Goal: Find specific page/section: Find specific page/section

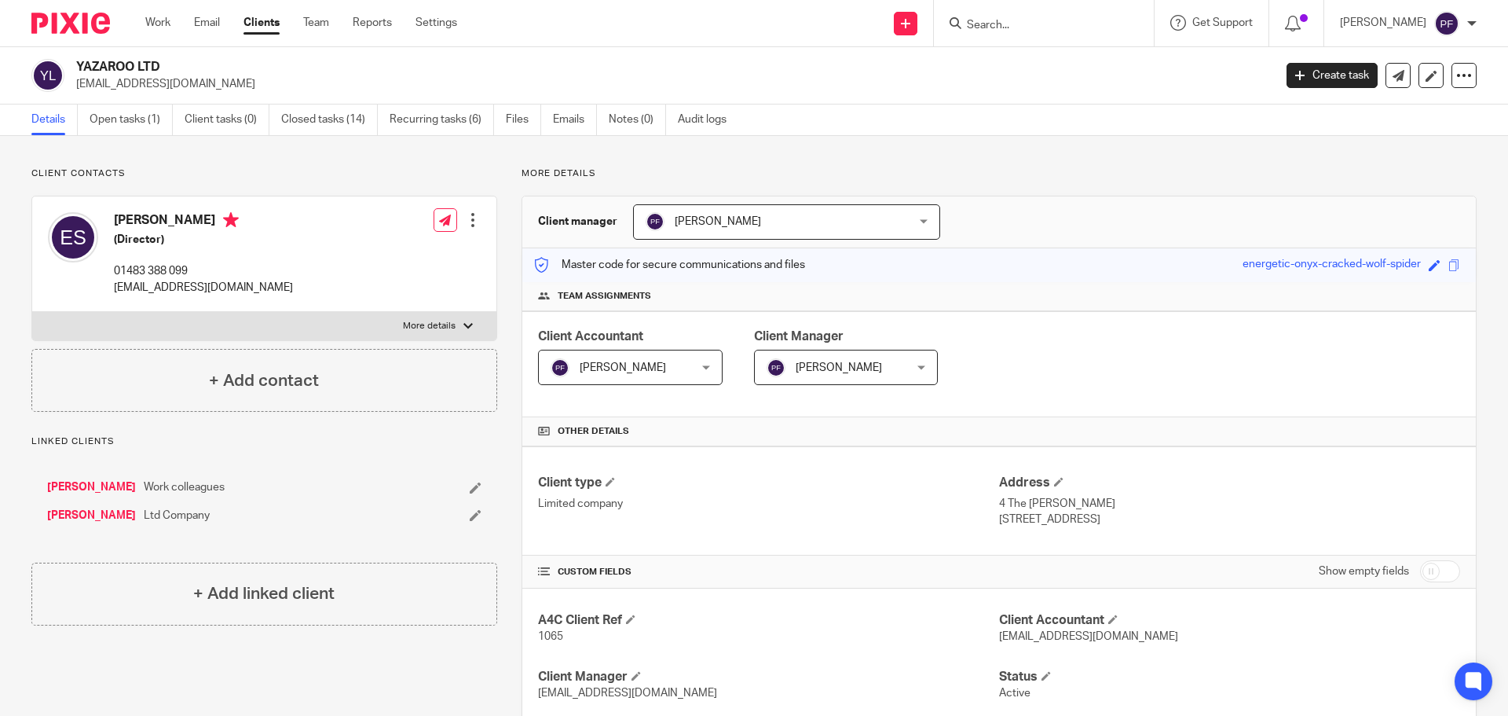
scroll to position [973, 0]
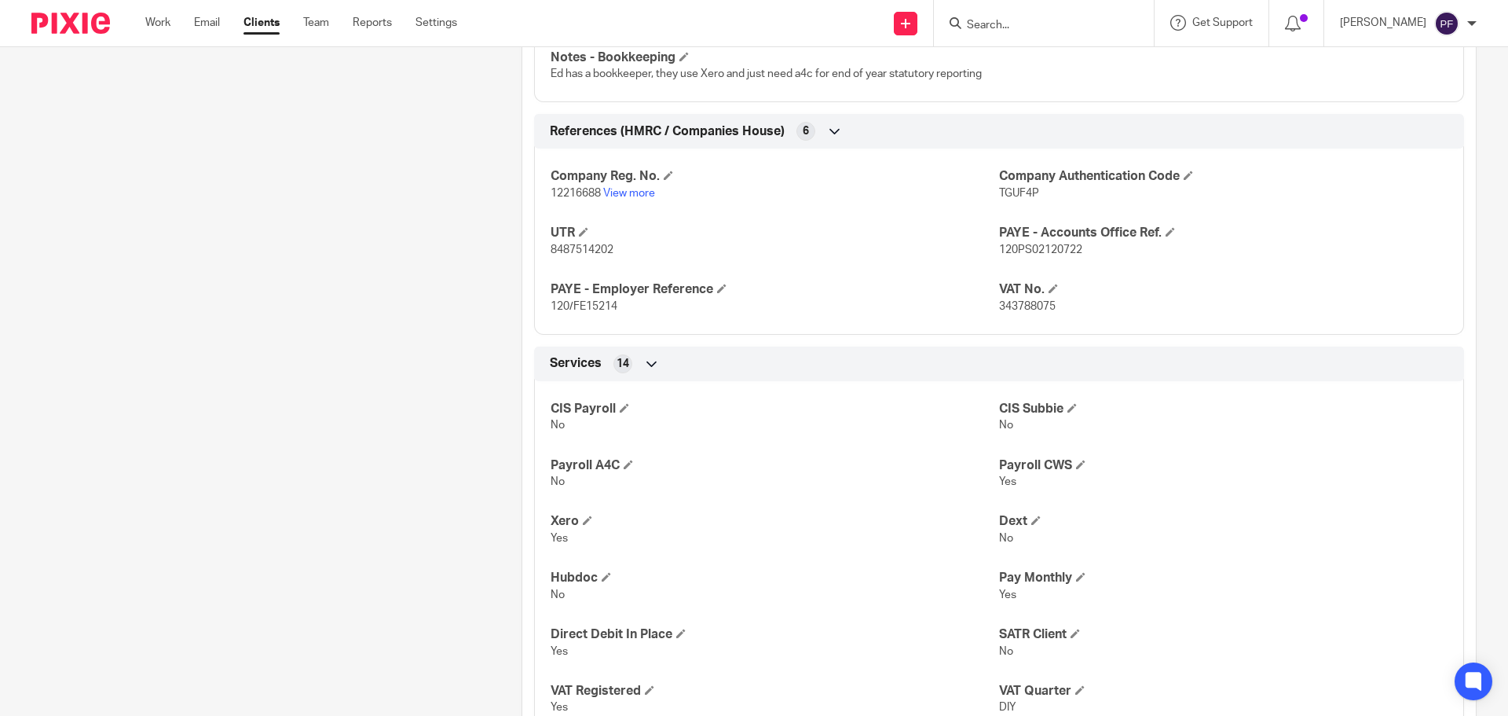
click at [995, 32] on input "Search" at bounding box center [1035, 26] width 141 height 14
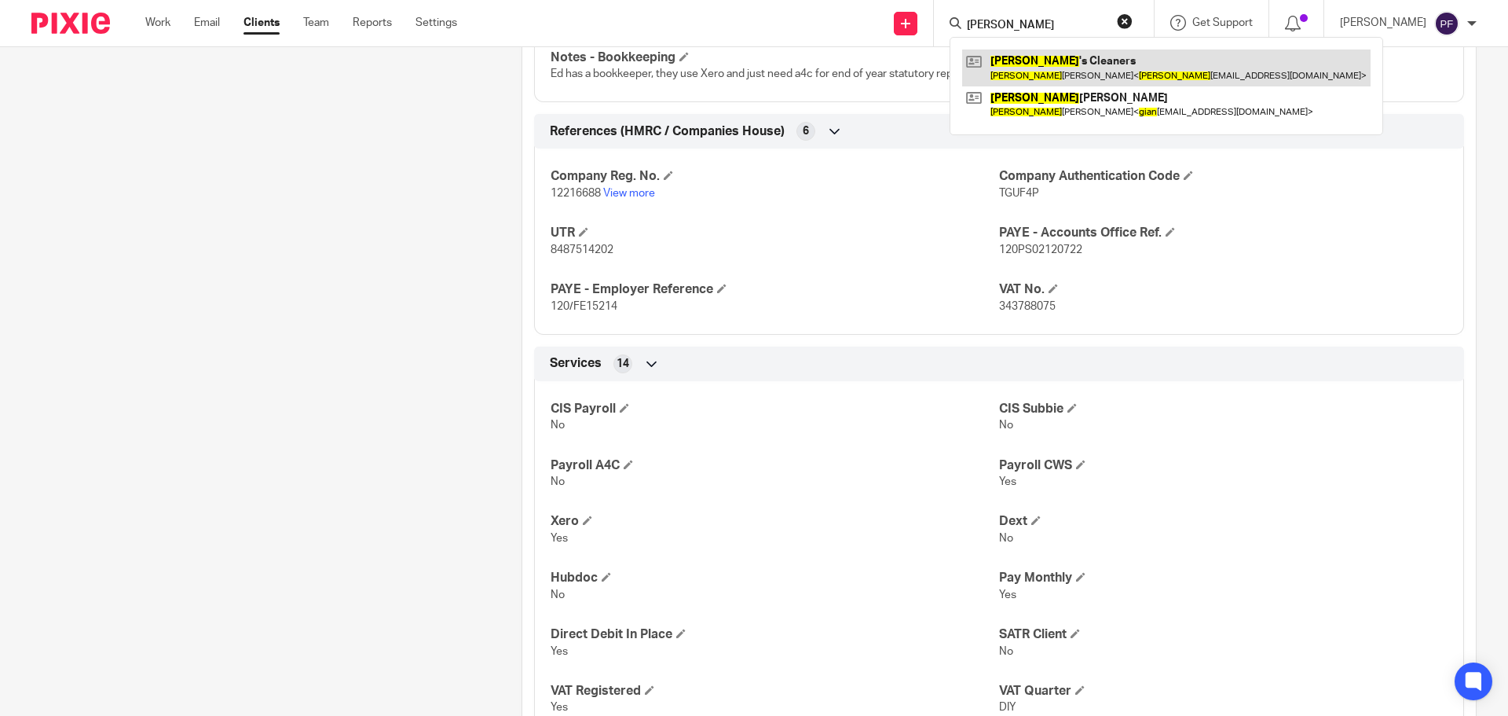
type input "gina"
click at [1013, 60] on link at bounding box center [1166, 67] width 408 height 36
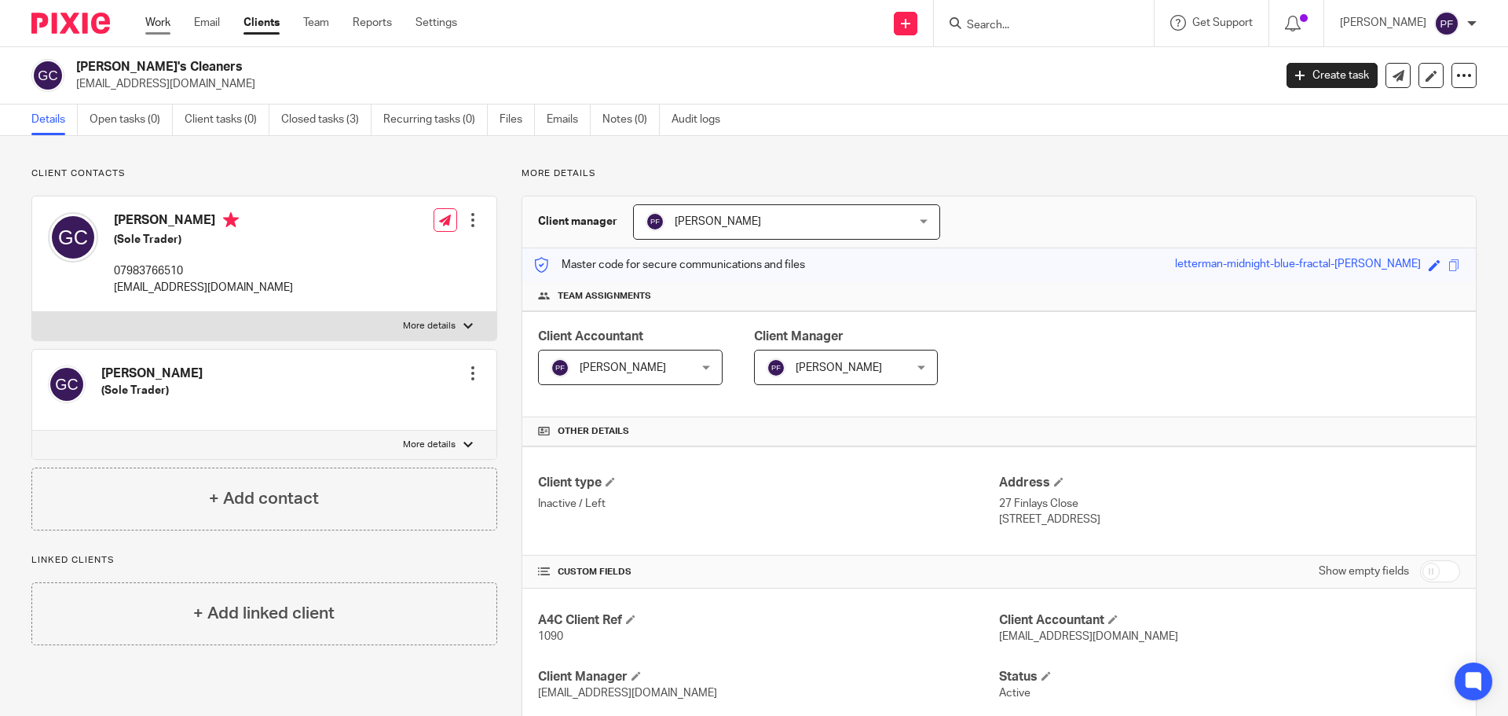
click at [155, 23] on link "Work" at bounding box center [157, 23] width 25 height 16
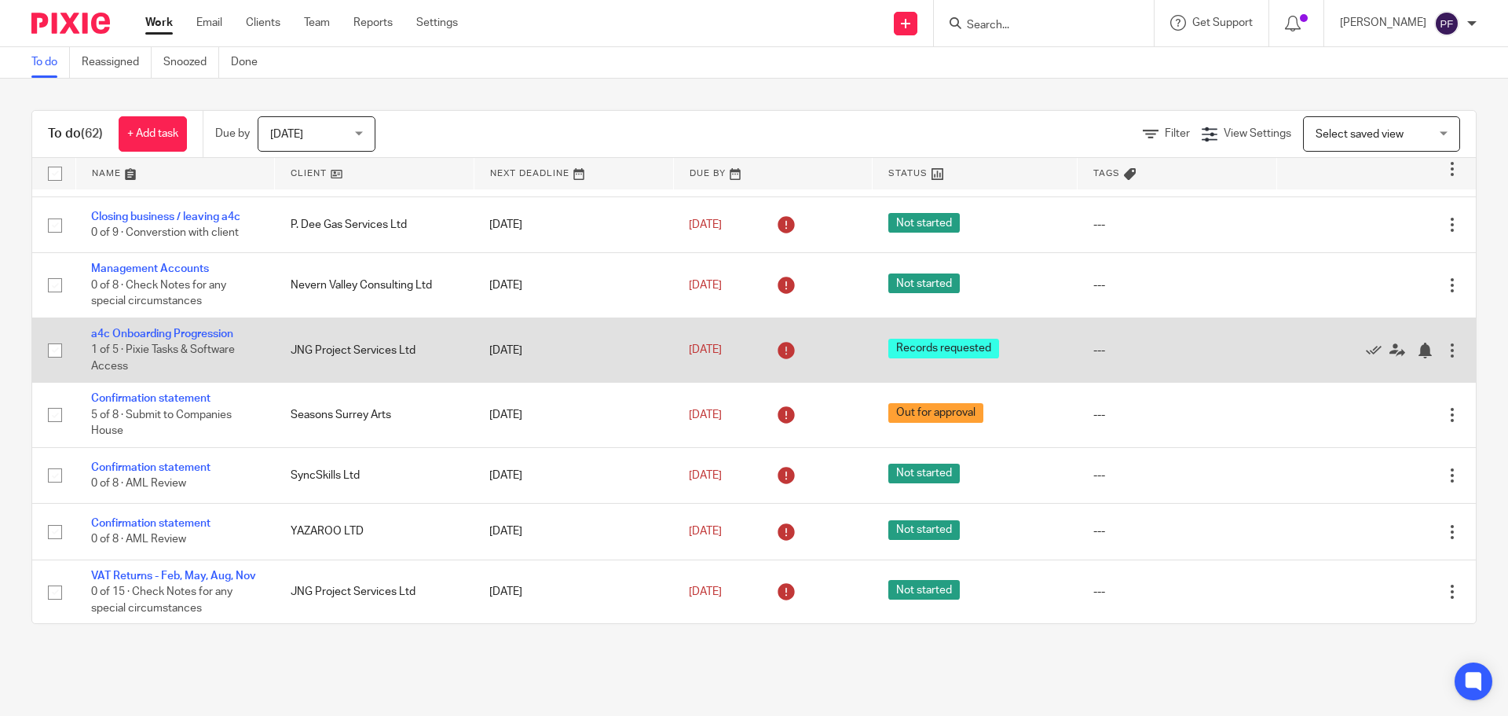
scroll to position [3029, 0]
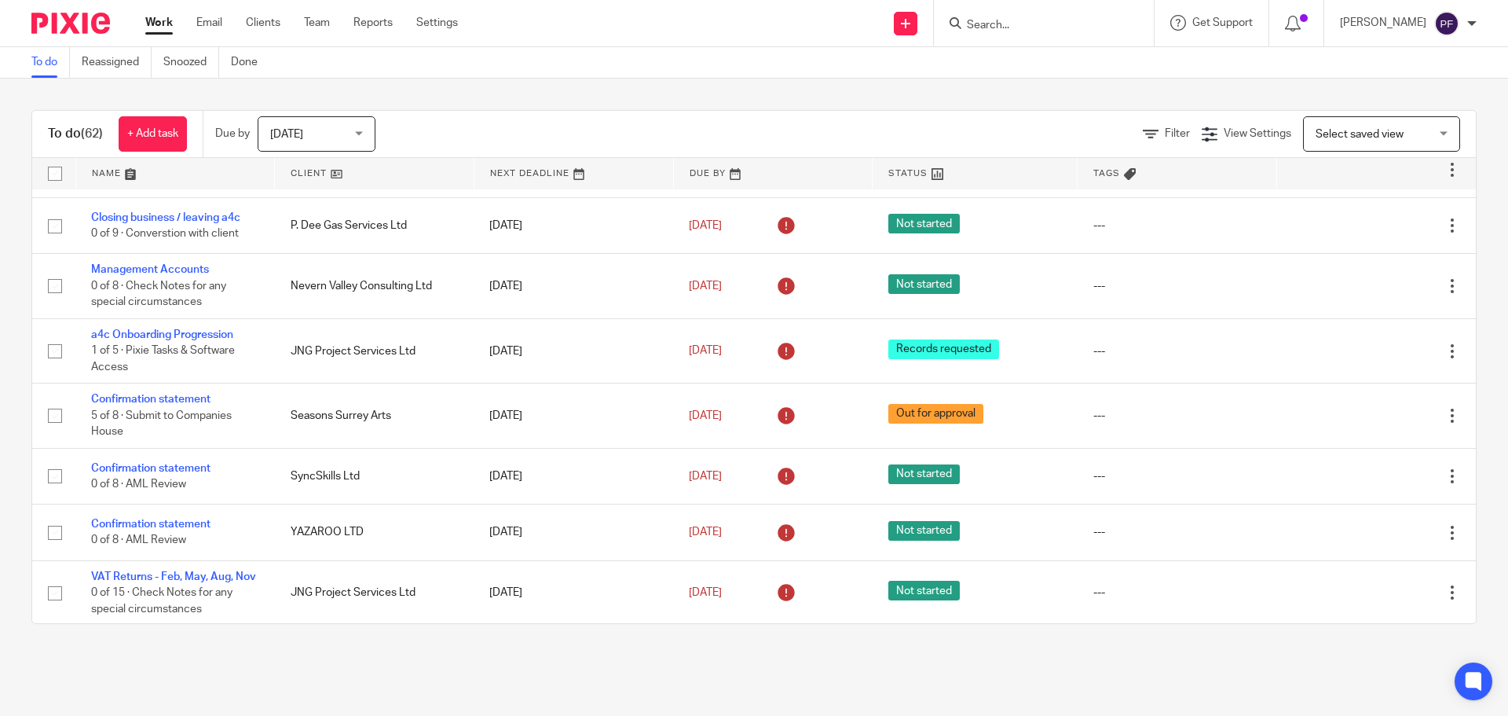
click at [992, 24] on input "Search" at bounding box center [1035, 26] width 141 height 14
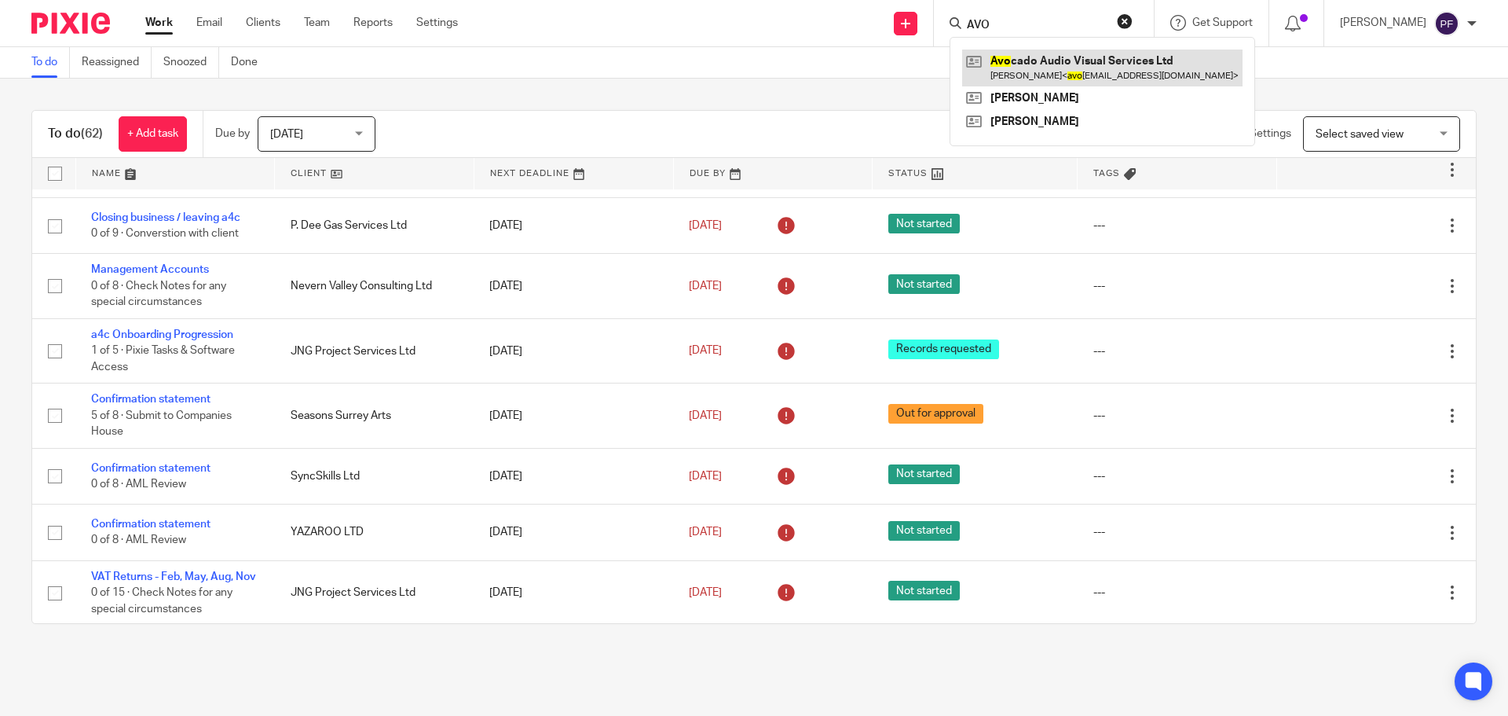
type input "AVO"
click at [1070, 78] on link at bounding box center [1102, 67] width 280 height 36
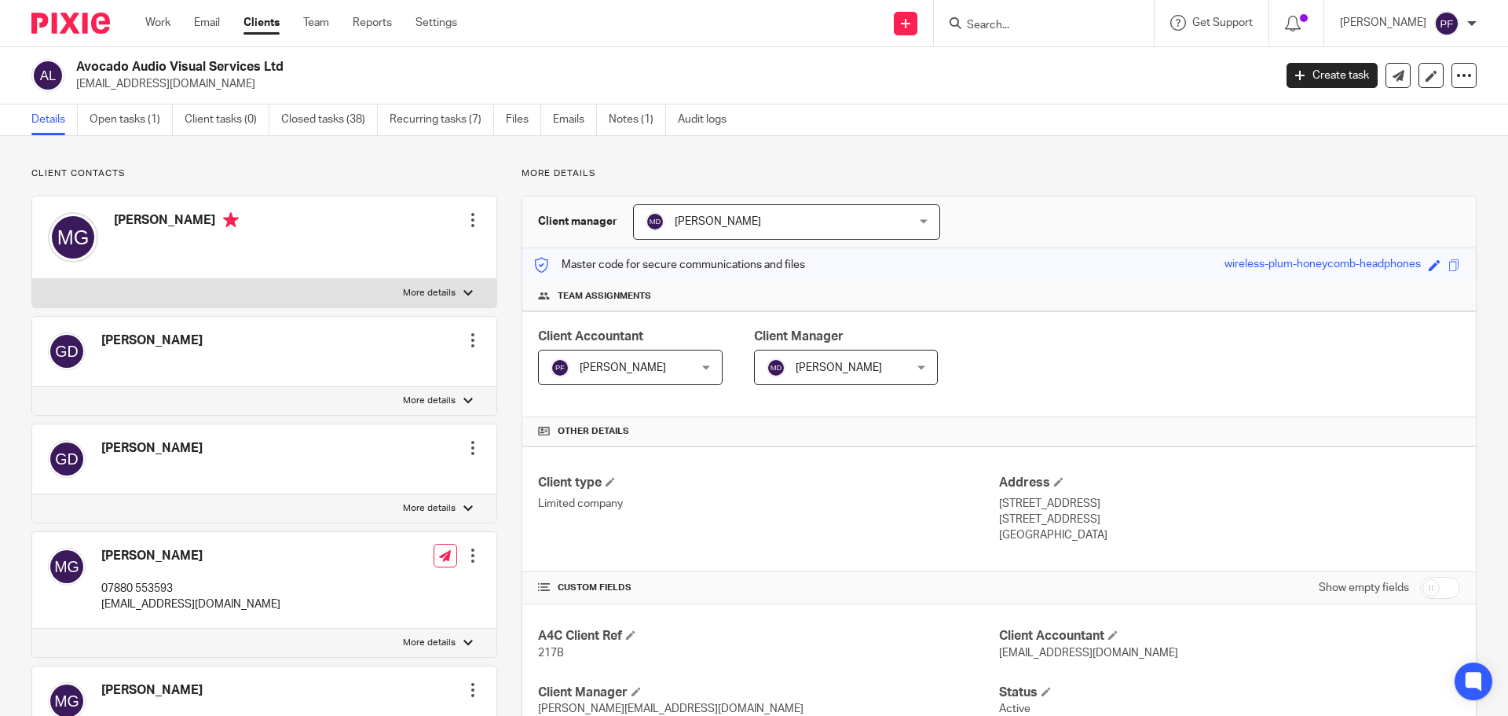
scroll to position [68, 0]
